Goal: Find specific page/section: Find specific page/section

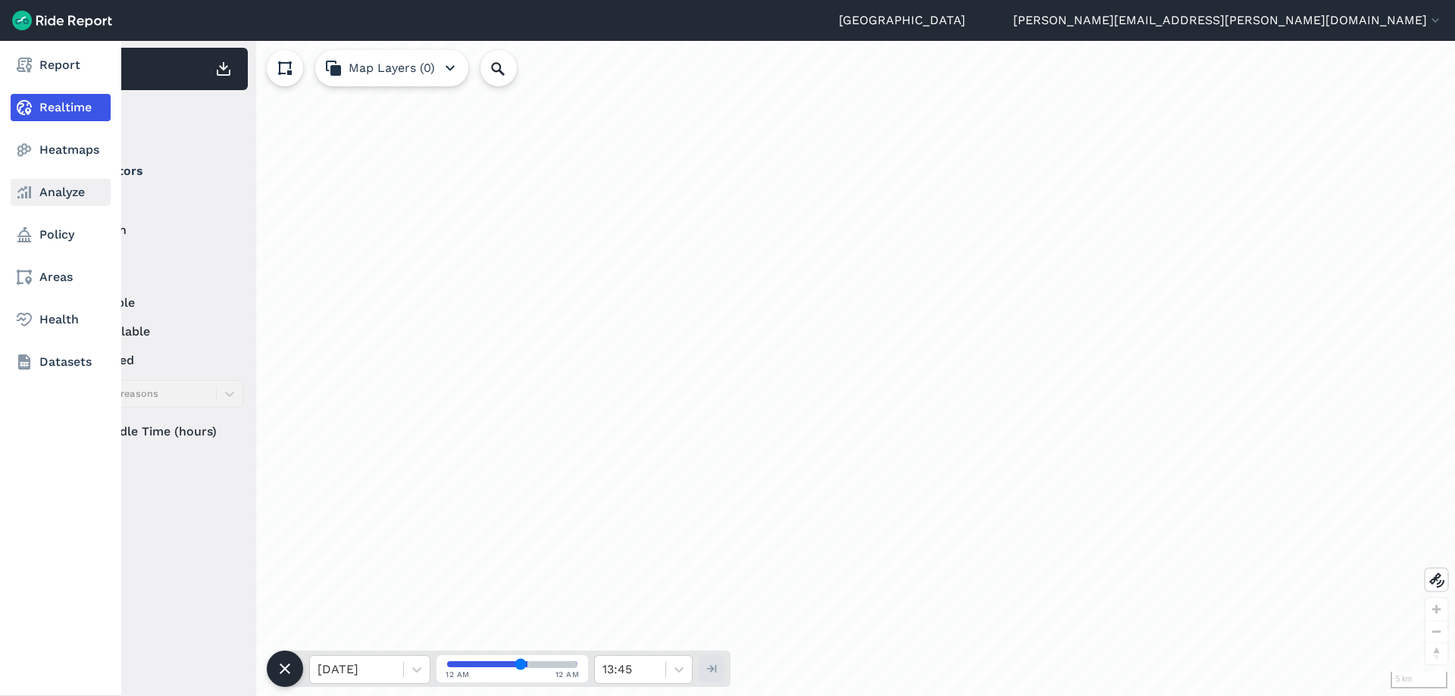
click at [31, 193] on use at bounding box center [24, 192] width 14 height 12
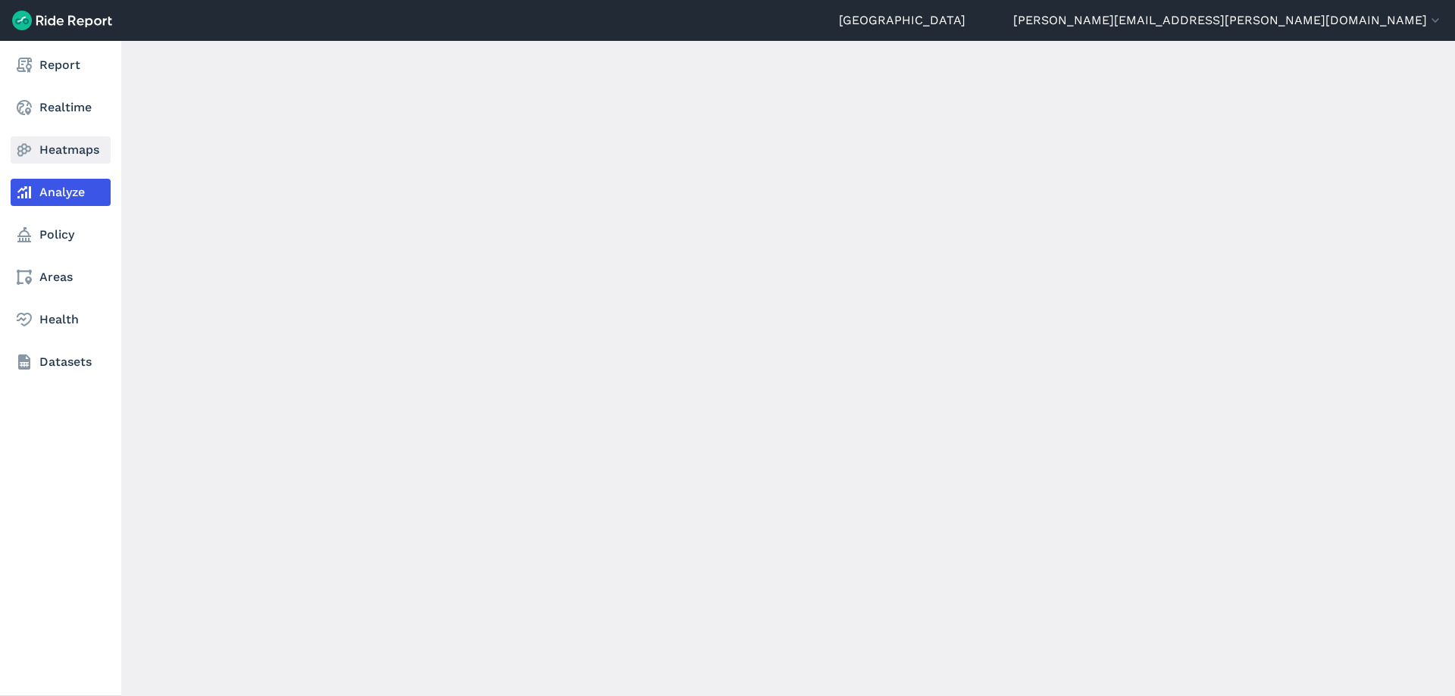
click at [48, 149] on link "Heatmaps" at bounding box center [61, 149] width 100 height 27
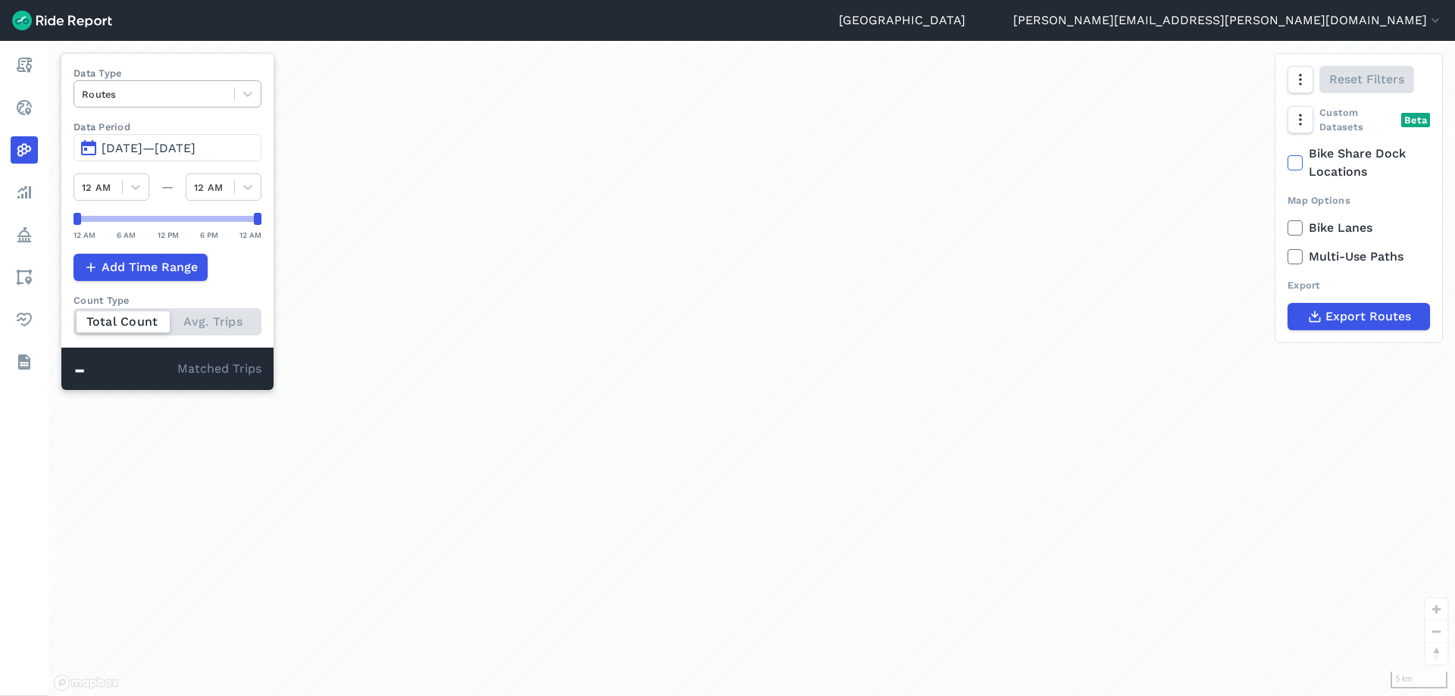
click at [201, 83] on div "Routes" at bounding box center [154, 94] width 160 height 23
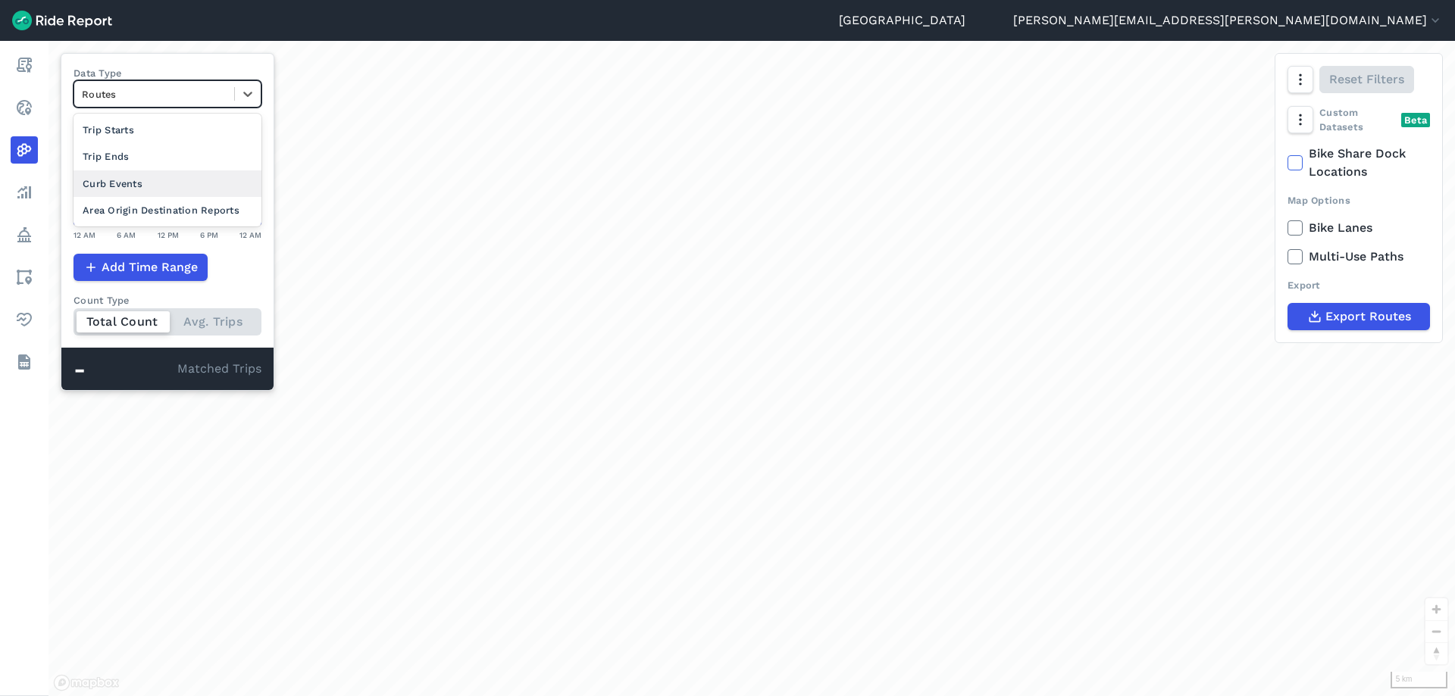
click at [161, 177] on div "Curb Events" at bounding box center [167, 183] width 188 height 27
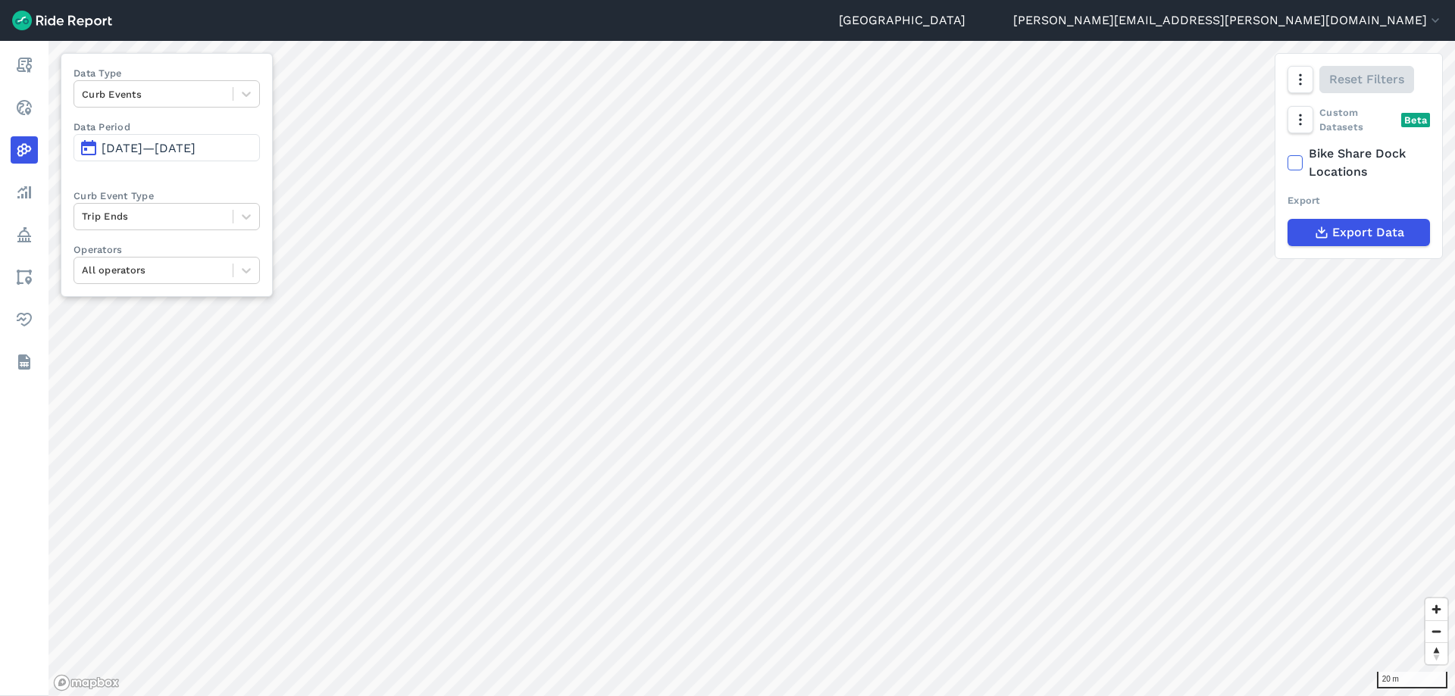
click at [142, 152] on span "[DATE]—[DATE]" at bounding box center [149, 148] width 94 height 14
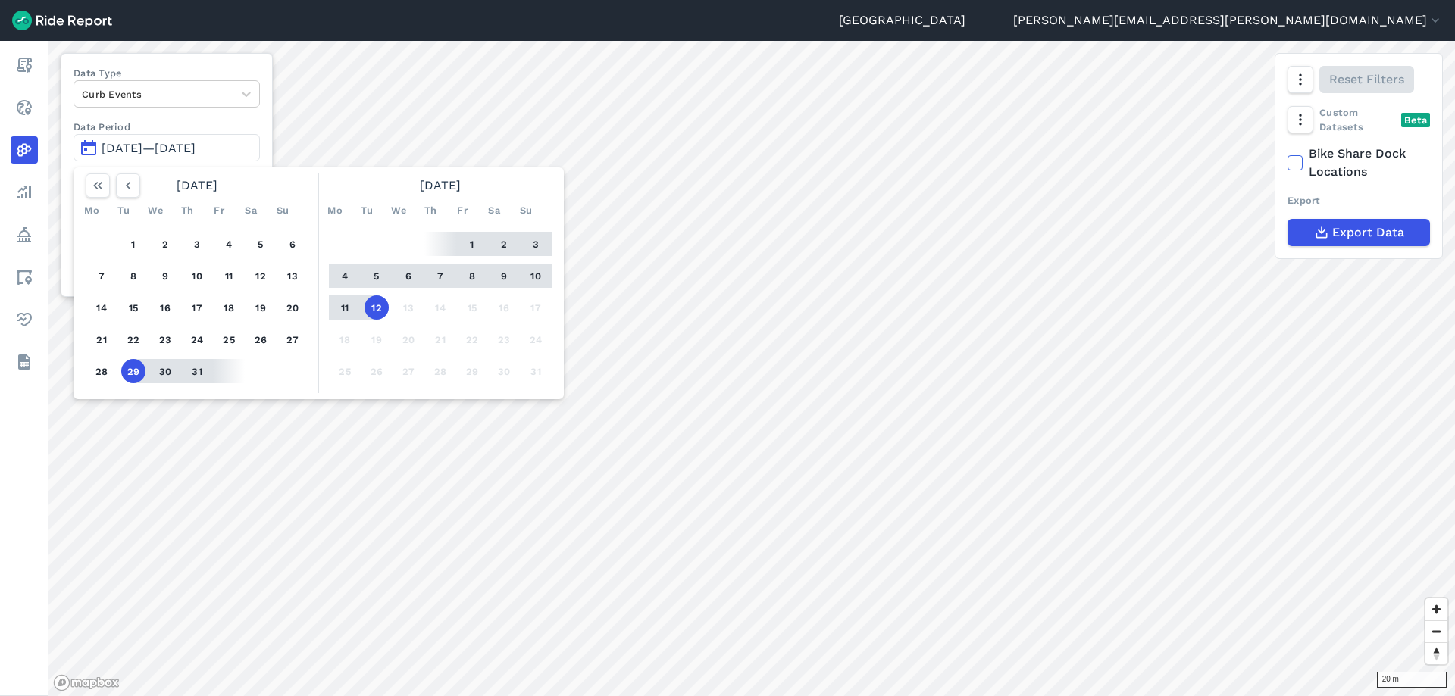
click at [382, 306] on button "12" at bounding box center [376, 307] width 24 height 24
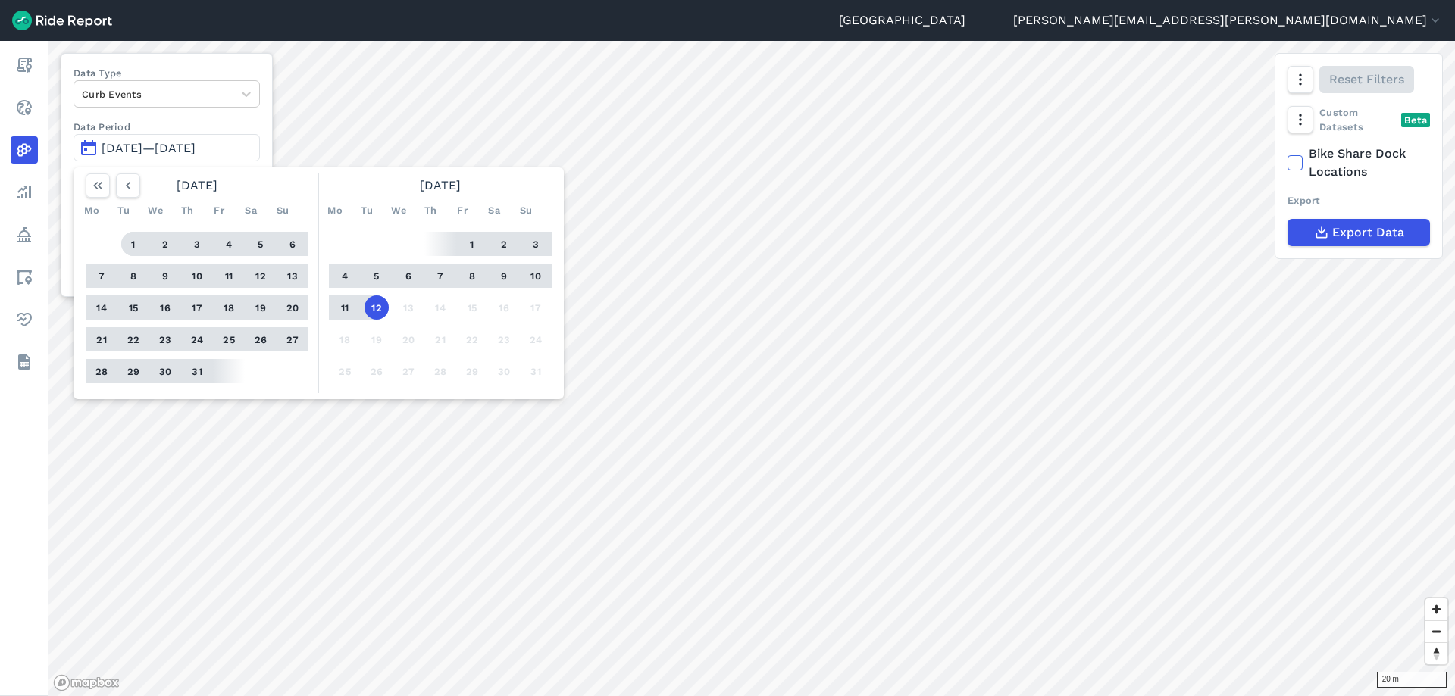
click at [131, 246] on button "1" at bounding box center [133, 244] width 24 height 24
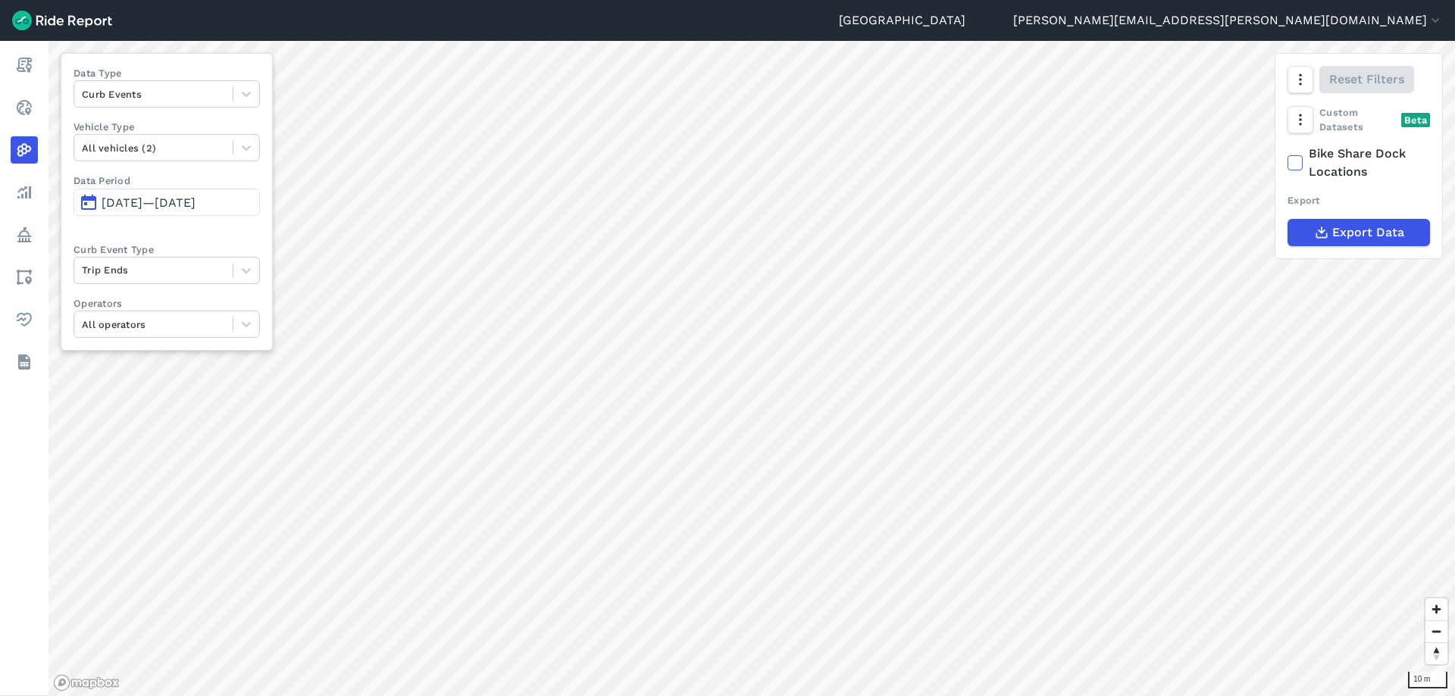
click at [952, 22] on div "[GEOGRAPHIC_DATA] [PERSON_NAME][EMAIL_ADDRESS][PERSON_NAME][DOMAIN_NAME] Settin…" at bounding box center [727, 348] width 1455 height 696
click at [1292, 226] on div "10 m Data Type Curb Events Vehicle Type All vehicles (2) Data Period [DATE]—[DA…" at bounding box center [751, 368] width 1406 height 655
click at [1377, 142] on div "10 m Data Type Curb Events Vehicle Type All vehicles (2) Data Period [DATE]—[DA…" at bounding box center [751, 368] width 1406 height 655
